Goal: Information Seeking & Learning: Learn about a topic

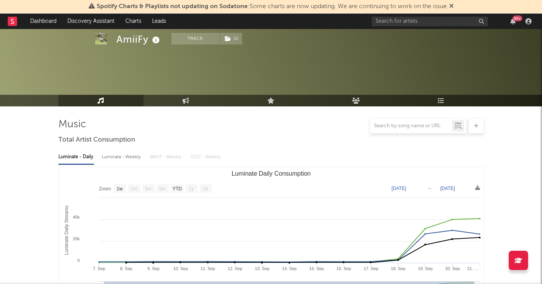
select select "1w"
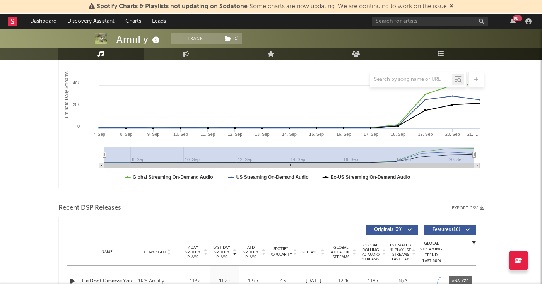
scroll to position [63, 0]
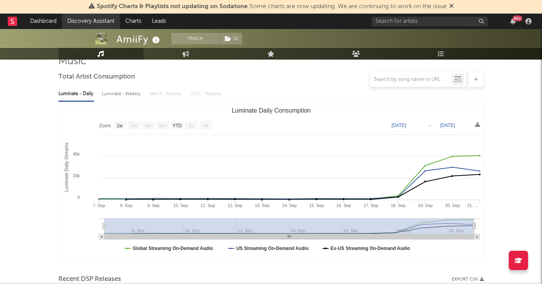
click at [110, 23] on link "Discovery Assistant" at bounding box center [91, 21] width 58 height 15
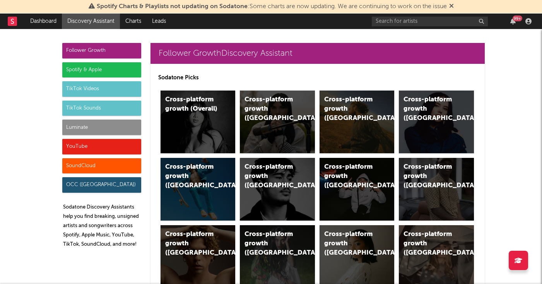
click at [120, 133] on div "Luminate" at bounding box center [101, 127] width 79 height 15
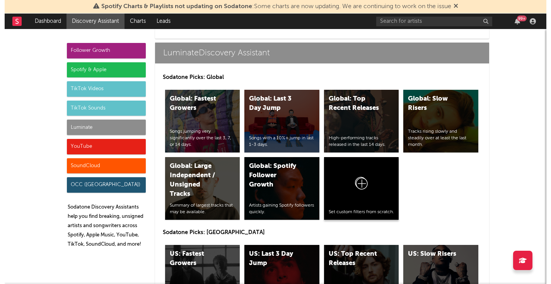
scroll to position [3517, 0]
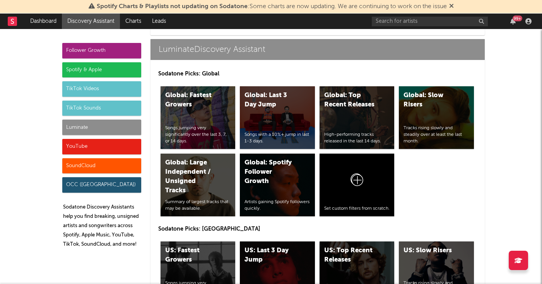
click at [358, 246] on div "US: Top Recent Releases" at bounding box center [350, 255] width 53 height 19
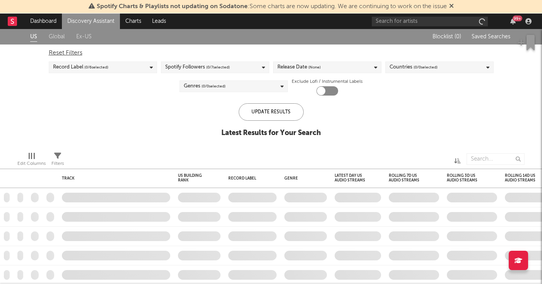
checkbox input "true"
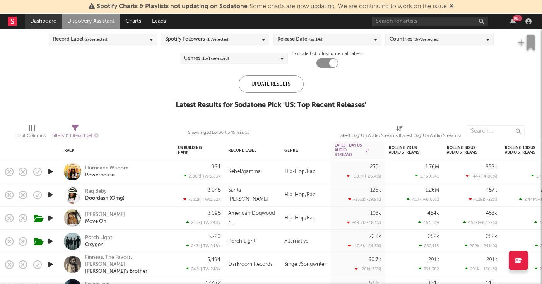
click at [43, 23] on link "Dashboard" at bounding box center [43, 21] width 37 height 15
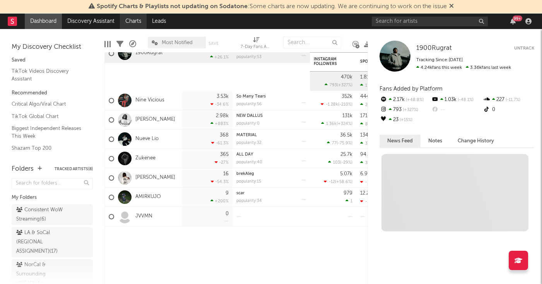
click at [138, 20] on link "Charts" at bounding box center [133, 21] width 27 height 15
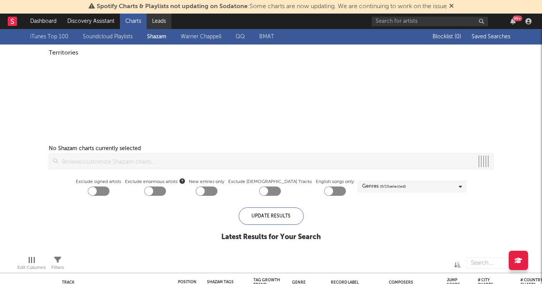
checkbox input "true"
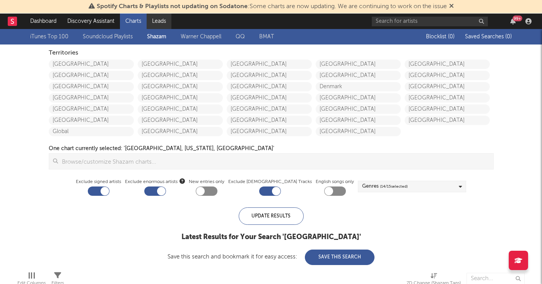
click at [168, 25] on link "Leads" at bounding box center [159, 21] width 25 height 15
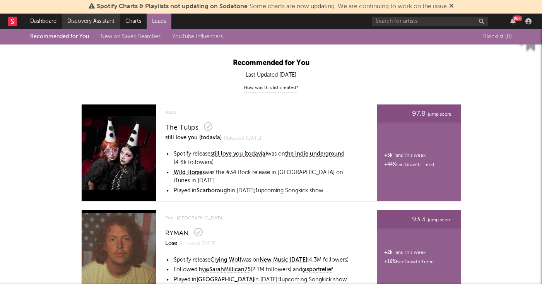
click at [105, 21] on link "Discovery Assistant" at bounding box center [91, 21] width 58 height 15
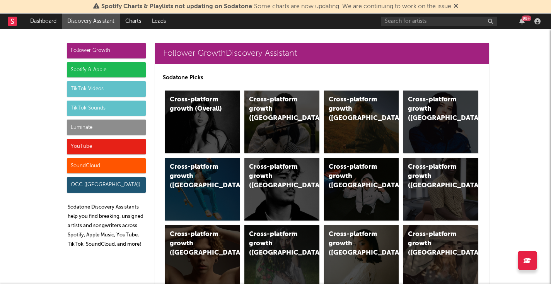
click at [101, 130] on div "Luminate" at bounding box center [106, 127] width 79 height 15
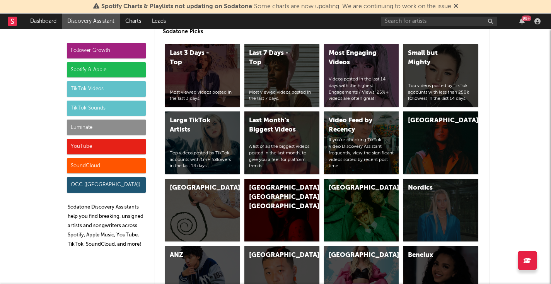
scroll to position [3456, 0]
